Goal: Obtain resource: Obtain resource

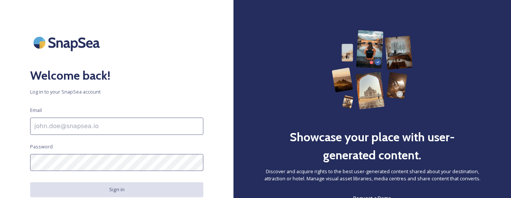
click at [175, 123] on input at bounding box center [116, 126] width 173 height 17
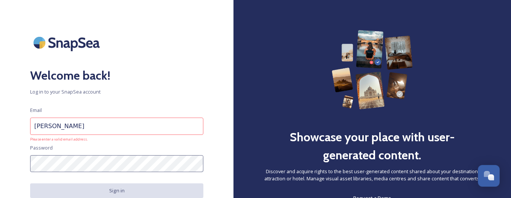
type input "claudia.longo@yesmilano.it"
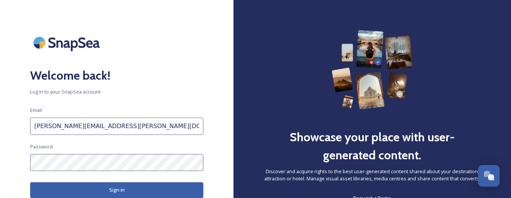
click at [15, 160] on div "Welcome back! Log in to your SnapSea account Email claudia.longo@yesmilano.it P…" at bounding box center [116, 99] width 233 height 138
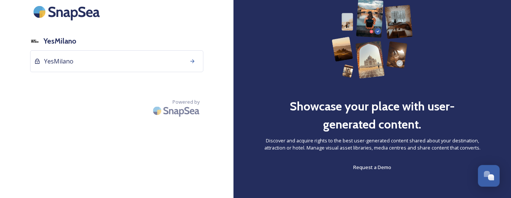
scroll to position [34, 0]
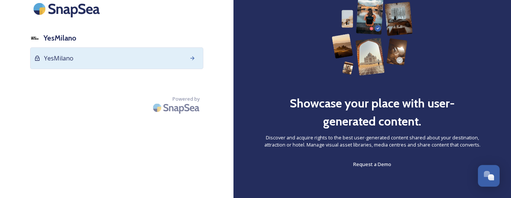
click at [112, 62] on div "YesMilano" at bounding box center [116, 58] width 173 height 22
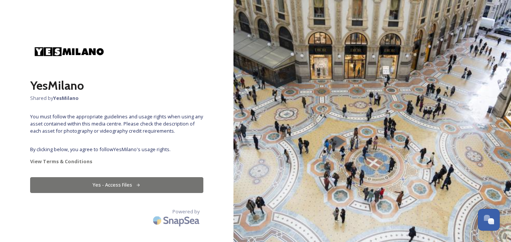
click at [104, 186] on button "Yes - Access Files" at bounding box center [116, 184] width 173 height 15
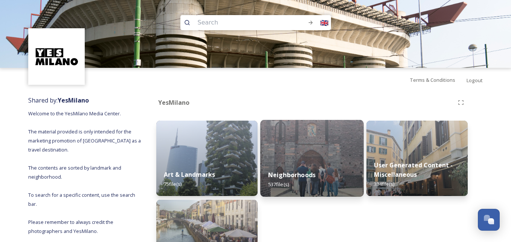
scroll to position [67, 0]
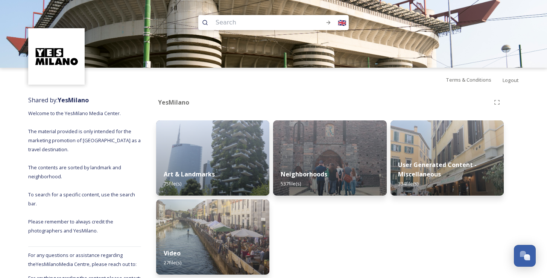
scroll to position [31, 0]
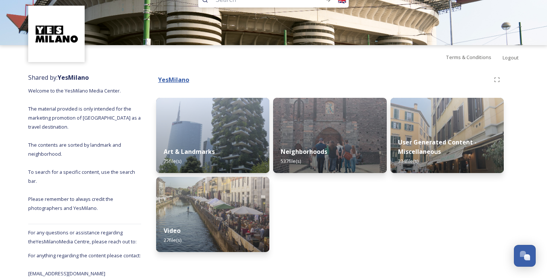
click at [169, 76] on strong "YesMilano" at bounding box center [173, 80] width 31 height 8
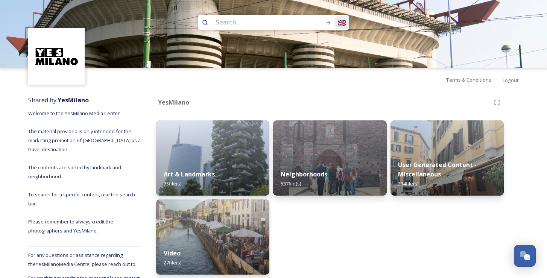
click at [341, 23] on div "🇬🇧" at bounding box center [342, 23] width 14 height 14
click at [341, 40] on span "🇮🇹" at bounding box center [341, 39] width 8 height 9
click at [288, 20] on input at bounding box center [260, 22] width 96 height 17
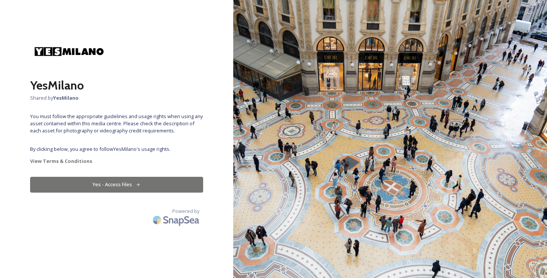
click at [130, 190] on button "Yes - Access Files" at bounding box center [116, 184] width 173 height 15
